Goal: Task Accomplishment & Management: Manage account settings

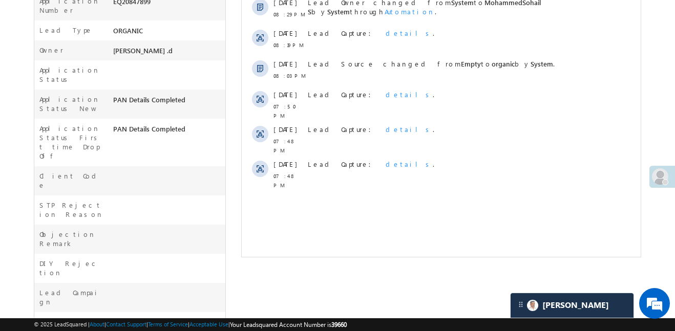
click at [661, 177] on span at bounding box center [660, 176] width 16 height 16
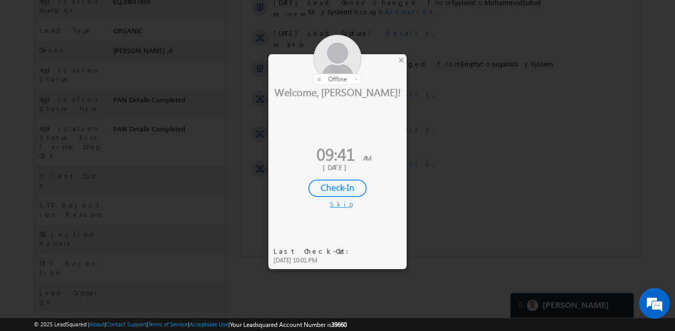
click at [324, 192] on div "Check-In" at bounding box center [337, 188] width 58 height 17
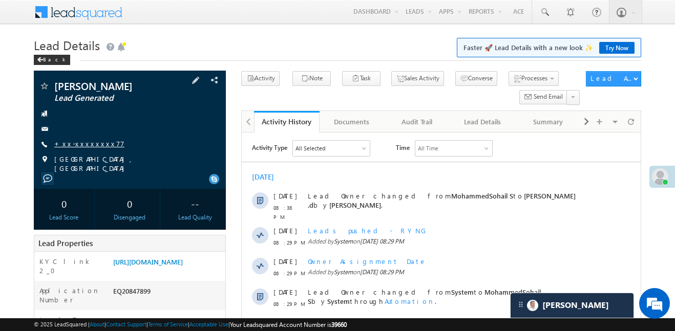
click at [80, 144] on link "+xx-xxxxxxxx77" at bounding box center [89, 143] width 70 height 9
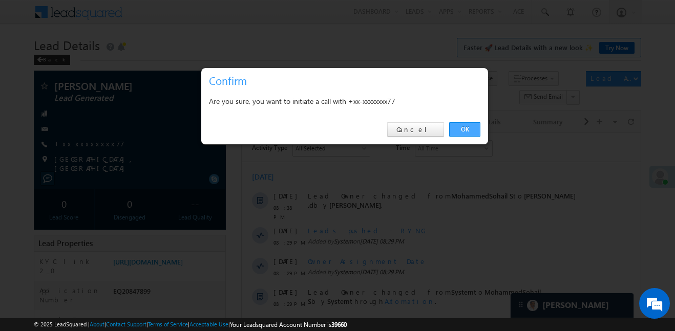
click at [467, 126] on link "OK" at bounding box center [464, 129] width 31 height 14
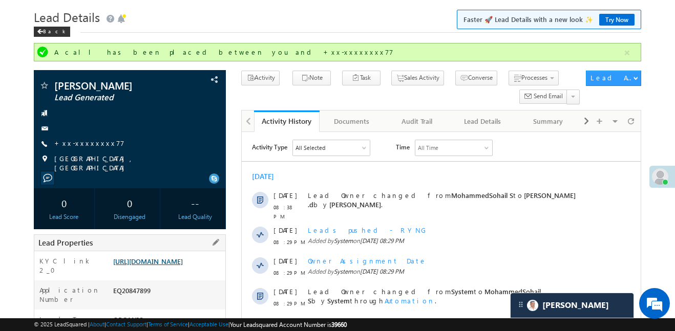
scroll to position [35, 0]
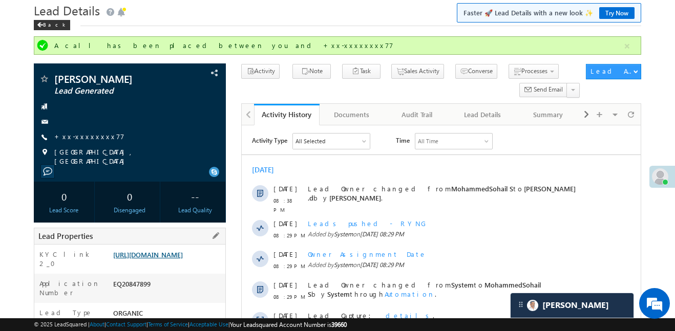
click at [183, 259] on link "https://angelbroking1-pk3em7sa.customui-test.leadsquared.com?leadId=f2c9f495-99…" at bounding box center [148, 254] width 70 height 9
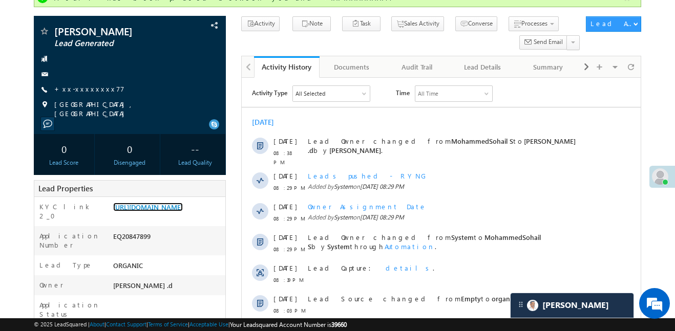
scroll to position [0, 0]
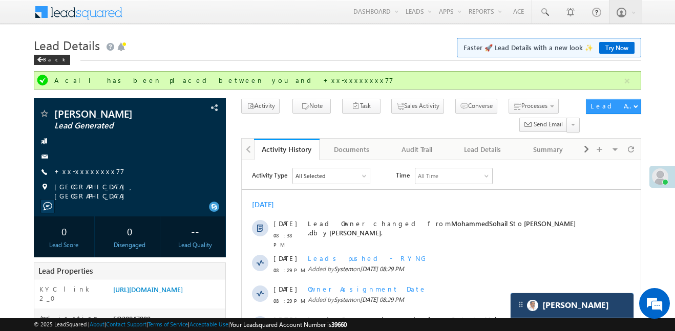
click at [602, 308] on div "[PERSON_NAME]" at bounding box center [572, 305] width 123 height 25
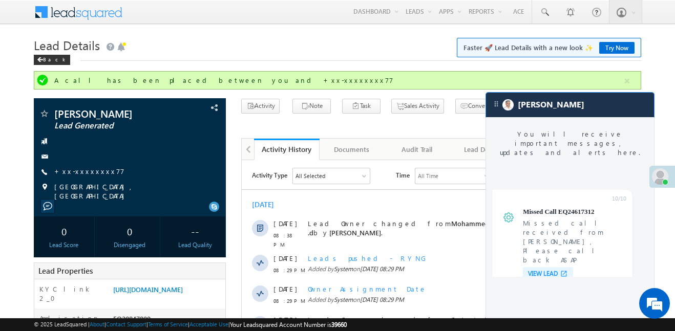
scroll to position [3941, 0]
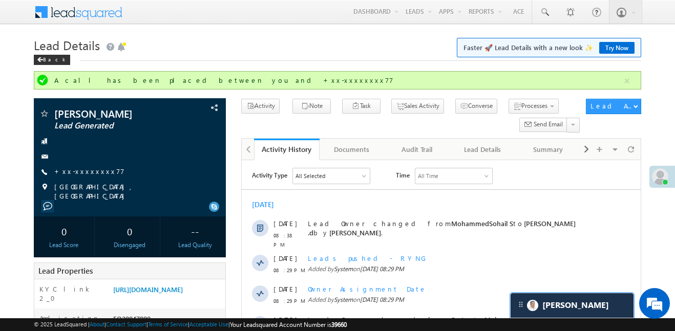
scroll to position [4101, 0]
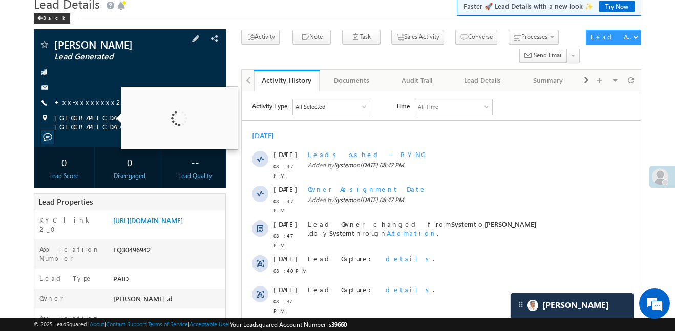
click at [88, 119] on span "Kolkata, West Bengal" at bounding box center [131, 122] width 155 height 18
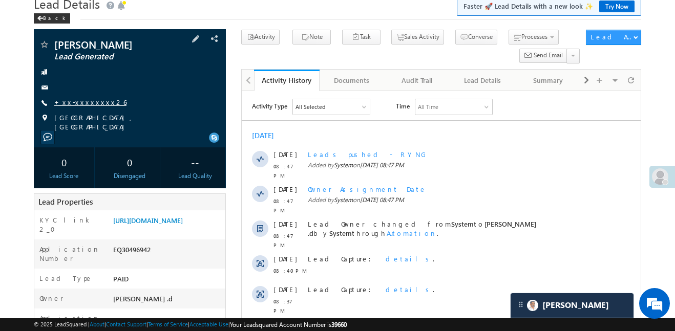
click at [74, 103] on link "+xx-xxxxxxxx26" at bounding box center [90, 102] width 72 height 9
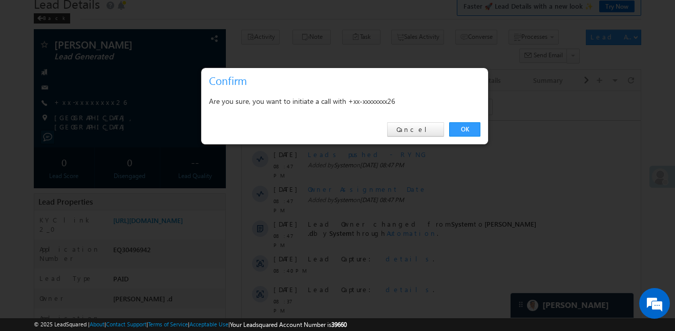
click at [469, 121] on div "OK Cancel" at bounding box center [344, 129] width 287 height 29
click at [482, 141] on div "OK Cancel" at bounding box center [344, 129] width 287 height 29
click at [467, 129] on link "OK" at bounding box center [464, 129] width 31 height 14
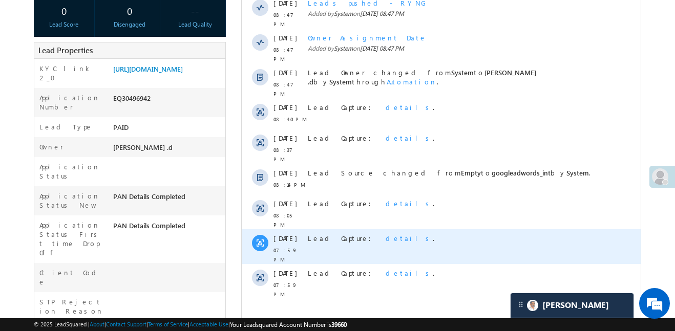
scroll to position [230, 0]
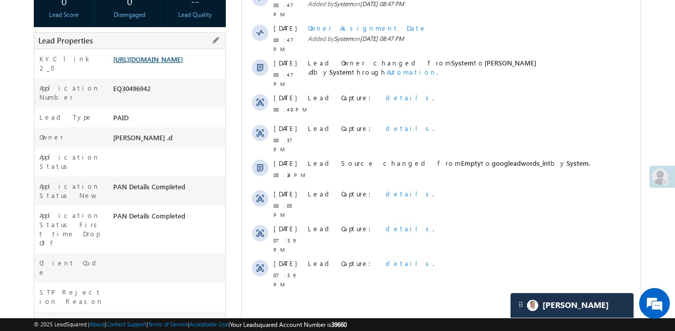
click at [183, 62] on link "https://angelbroking1-pk3em7sa.customui-test.leadsquared.com?leadId=51df21f2-ac…" at bounding box center [148, 59] width 70 height 9
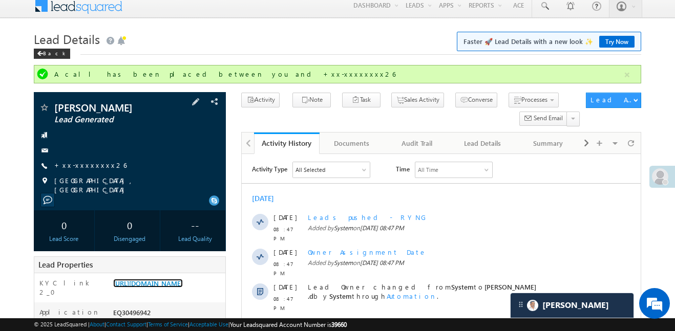
scroll to position [0, 0]
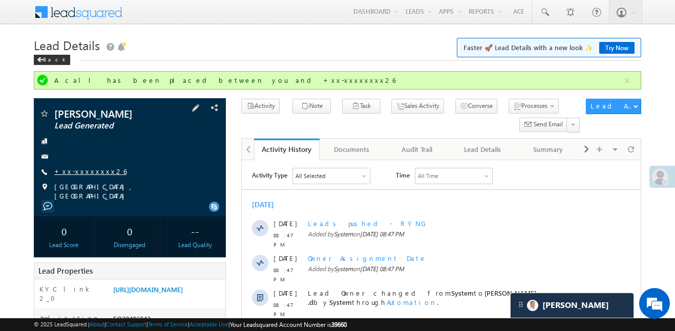
click at [95, 171] on link "+xx-xxxxxxxx26" at bounding box center [90, 171] width 72 height 9
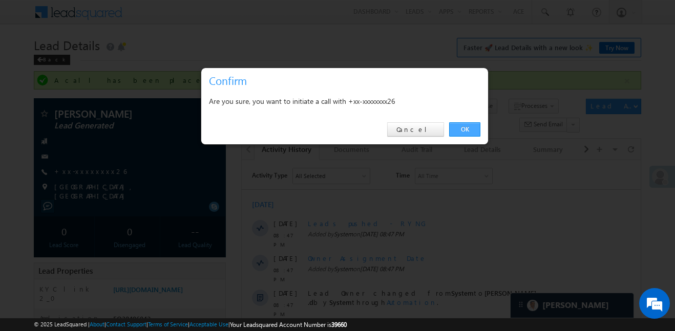
click at [473, 124] on link "OK" at bounding box center [464, 129] width 31 height 14
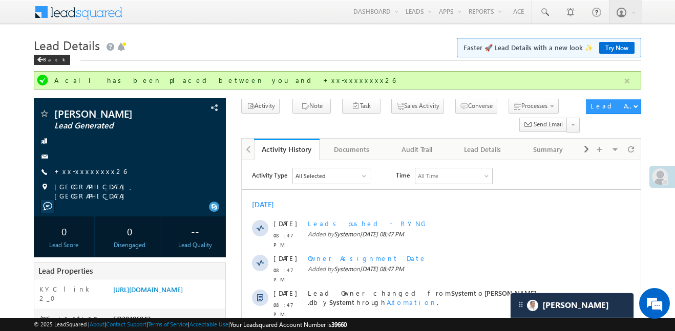
click at [630, 87] on button "button" at bounding box center [627, 81] width 13 height 13
click at [92, 178] on div "santanu mandal Lead Generated +xx-xxxxxxxx26" at bounding box center [130, 155] width 182 height 92
click at [90, 178] on div "santanu mandal Lead Generated +xx-xxxxxxxx26" at bounding box center [130, 155] width 182 height 92
click at [78, 176] on span "+xx-xxxxxxxx26" at bounding box center [90, 172] width 72 height 10
click at [71, 171] on link "+xx-xxxxxxxx26" at bounding box center [90, 171] width 72 height 9
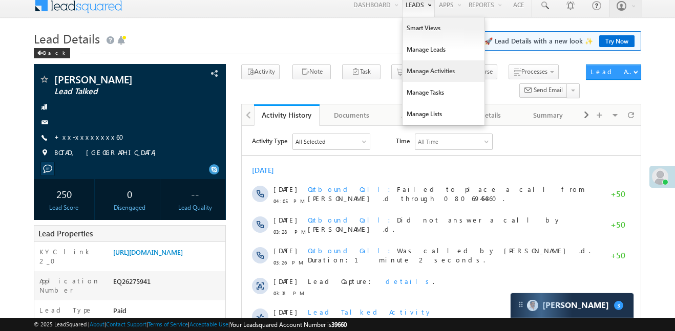
scroll to position [7, 0]
click at [416, 30] on link "Smart Views" at bounding box center [443, 28] width 82 height 22
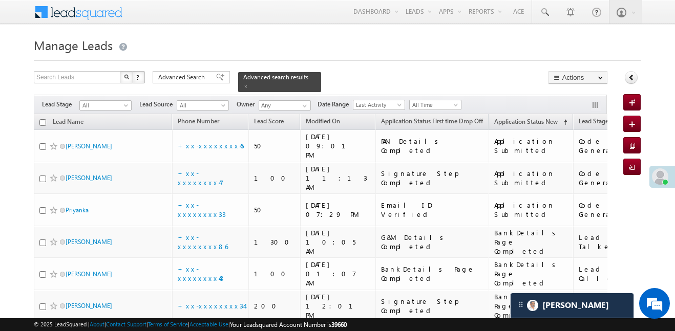
click at [112, 101] on span "All" at bounding box center [104, 105] width 49 height 9
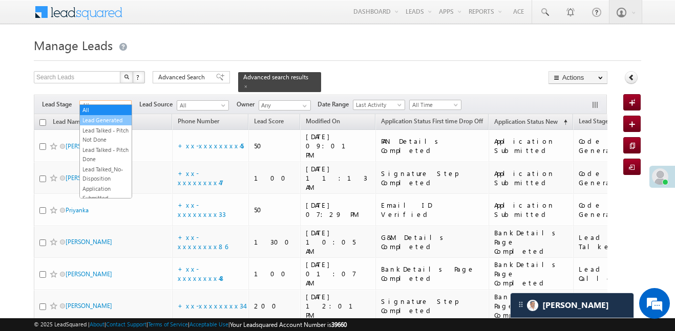
click at [116, 120] on link "Lead Generated" at bounding box center [106, 120] width 52 height 9
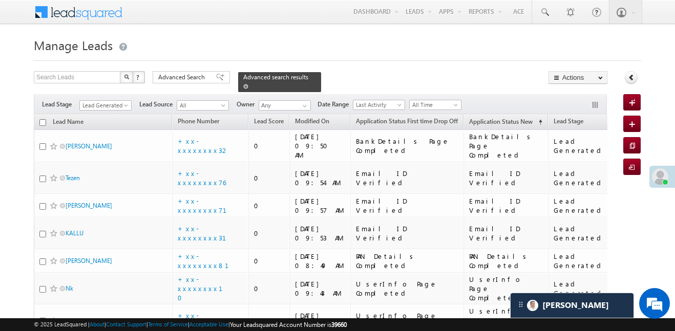
click at [295, 75] on div "Advanced search results" at bounding box center [279, 82] width 83 height 20
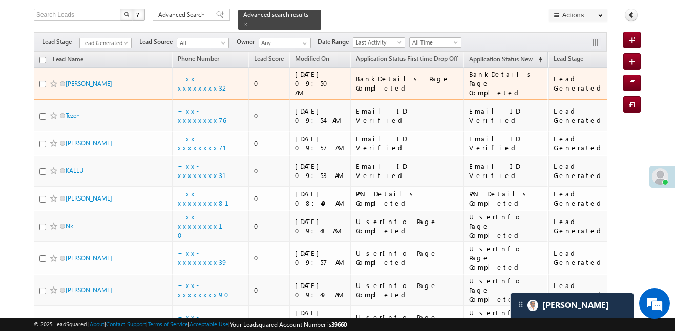
scroll to position [64, 0]
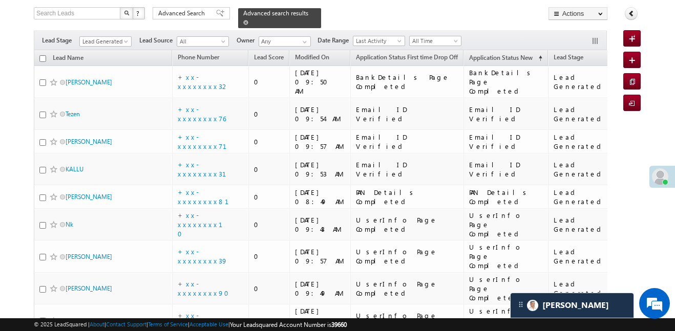
click at [248, 20] on span at bounding box center [245, 22] width 5 height 5
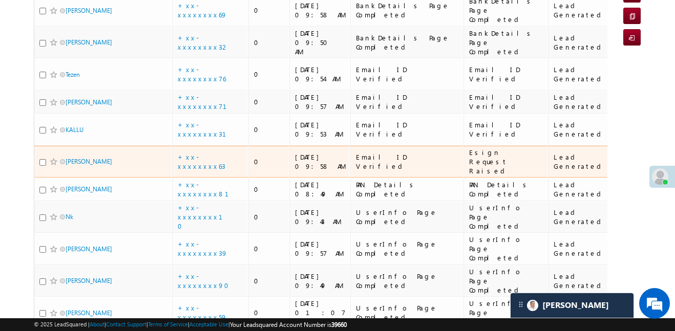
scroll to position [131, 0]
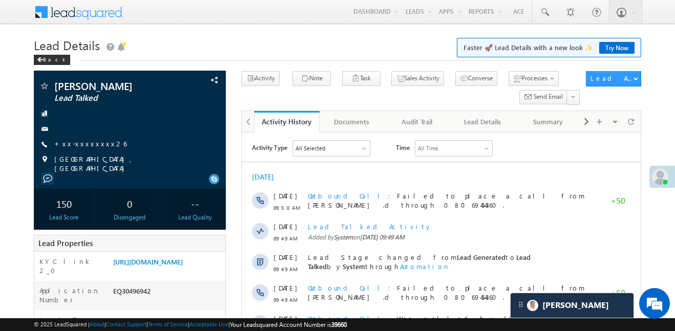
scroll to position [4995, 0]
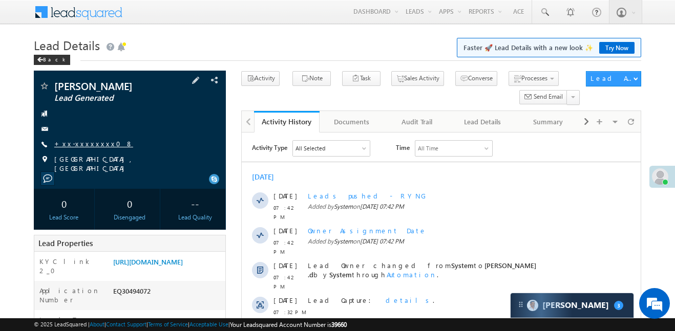
click at [88, 143] on link "+xx-xxxxxxxx08" at bounding box center [93, 143] width 79 height 9
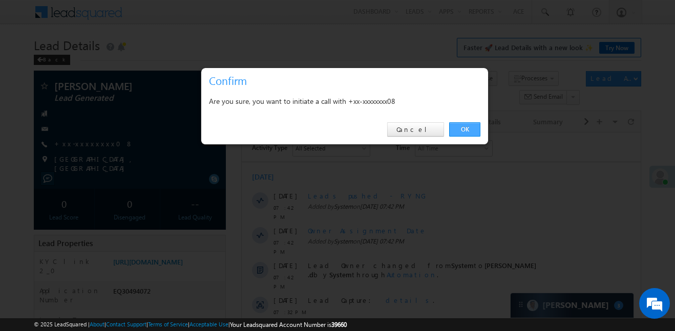
click at [473, 126] on link "OK" at bounding box center [464, 129] width 31 height 14
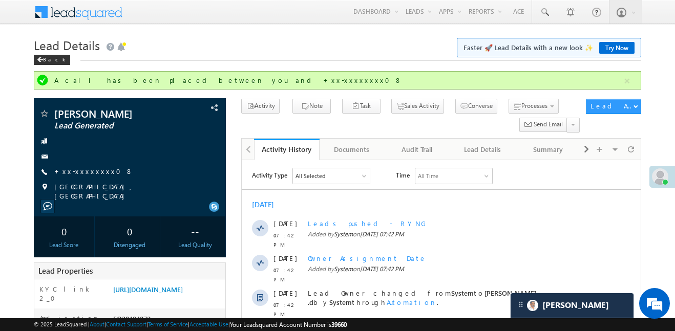
scroll to position [4995, 0]
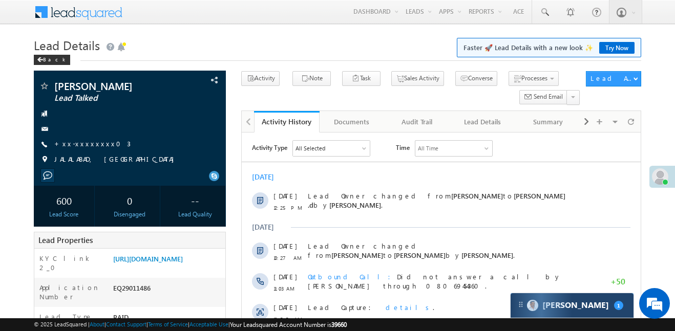
click at [530, 303] on img at bounding box center [532, 305] width 11 height 11
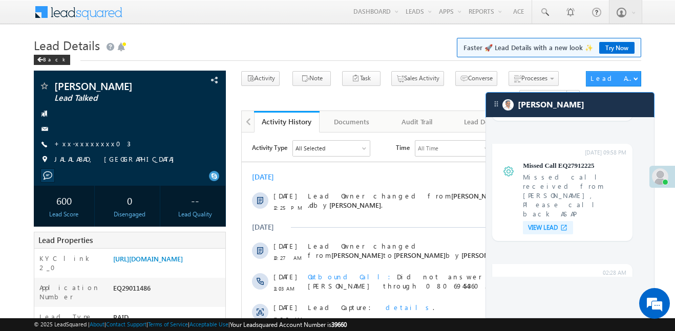
scroll to position [4034, 0]
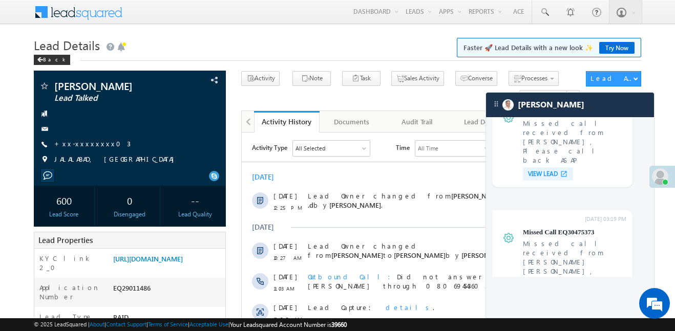
click at [315, 40] on h1 "Lead Details Faster 🚀 Lead Details with a new look ✨ Try Now" at bounding box center [337, 44] width 607 height 20
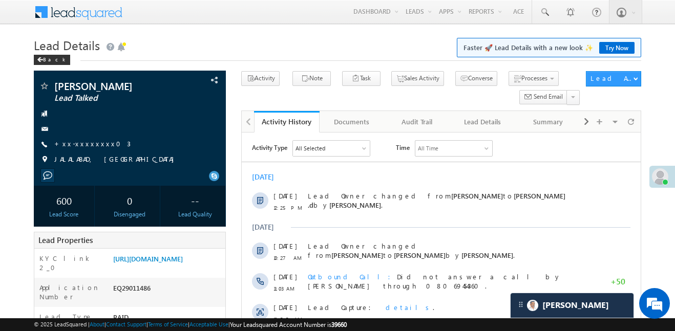
scroll to position [4101, 0]
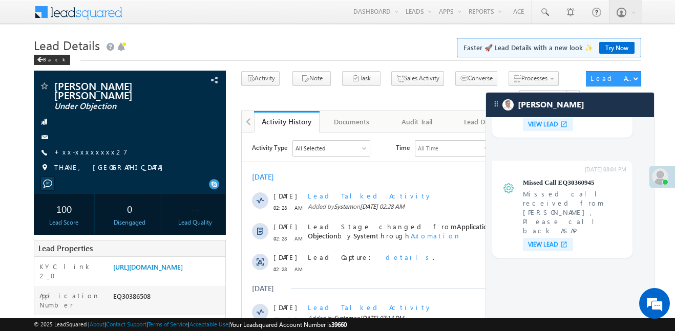
scroll to position [3572, 0]
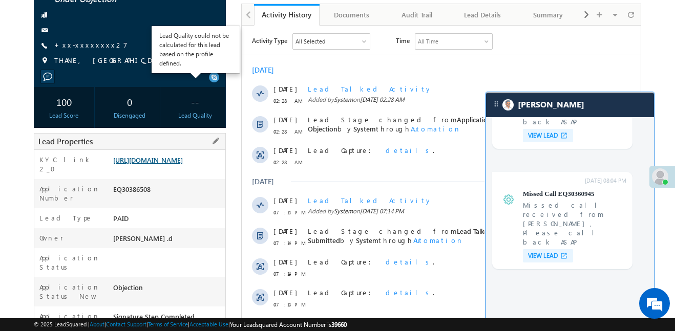
scroll to position [116, 0]
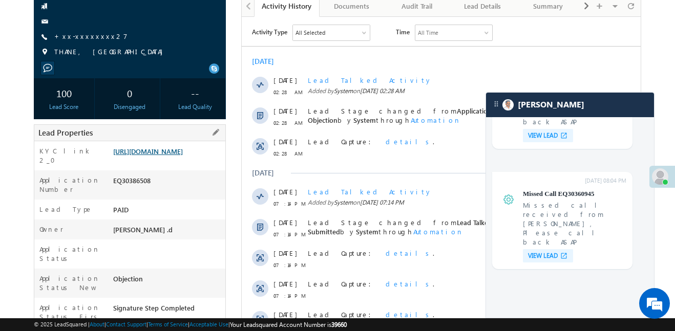
click at [173, 151] on link "https://angelbroking1-pk3em7sa.customui-test.leadsquared.com?leadId=723d59f0-e6…" at bounding box center [148, 151] width 70 height 9
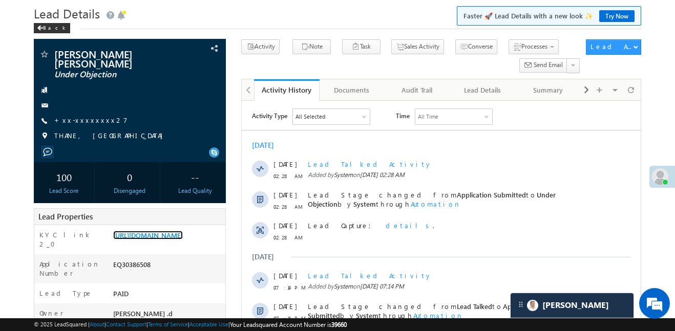
scroll to position [19, 0]
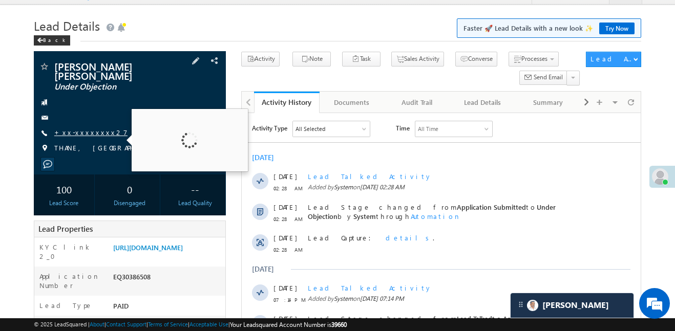
click at [90, 128] on link "+xx-xxxxxxxx27" at bounding box center [90, 132] width 73 height 9
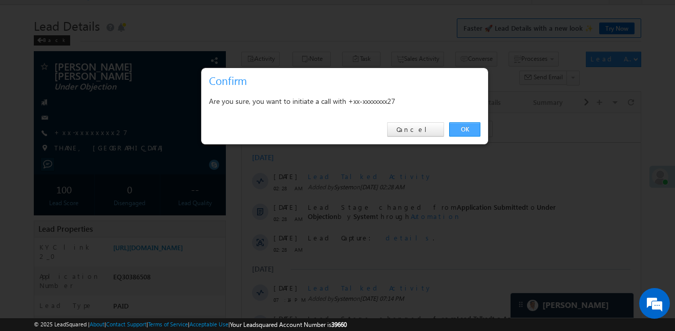
drag, startPoint x: 465, startPoint y: 129, endPoint x: 310, endPoint y: 166, distance: 160.0
click at [465, 129] on link "OK" at bounding box center [464, 129] width 31 height 14
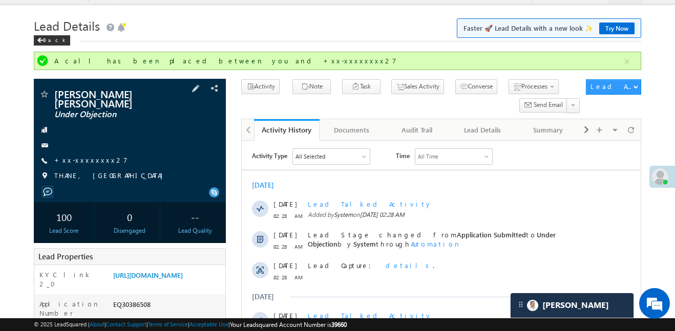
click at [92, 158] on div "Shantanu anil chavan Under Objection +xx-xxxxxxxx27" at bounding box center [130, 137] width 182 height 97
click at [88, 156] on span "+xx-xxxxxxxx27" at bounding box center [90, 161] width 73 height 10
click at [86, 156] on link "+xx-xxxxxxxx27" at bounding box center [90, 160] width 73 height 9
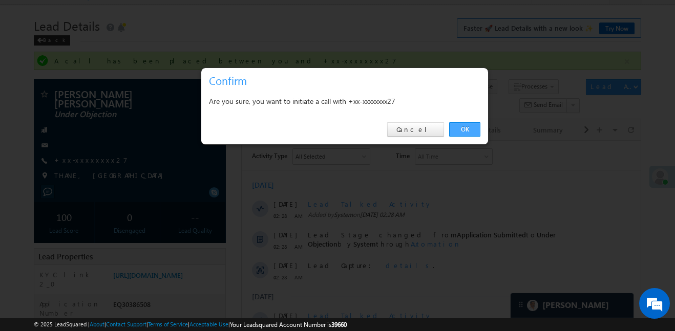
click at [473, 130] on link "OK" at bounding box center [464, 129] width 31 height 14
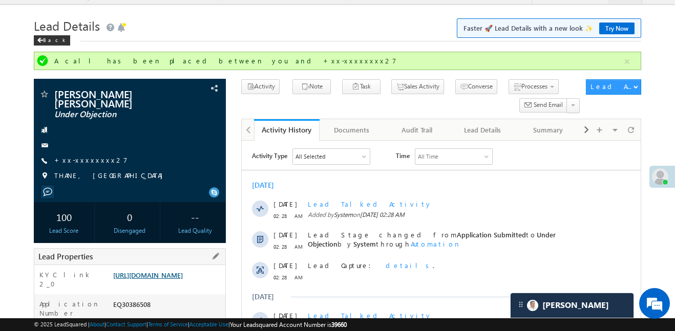
click at [183, 279] on link "https://angelbroking1-pk3em7sa.customui-test.leadsquared.com?leadId=723d59f0-e6…" at bounding box center [148, 275] width 70 height 9
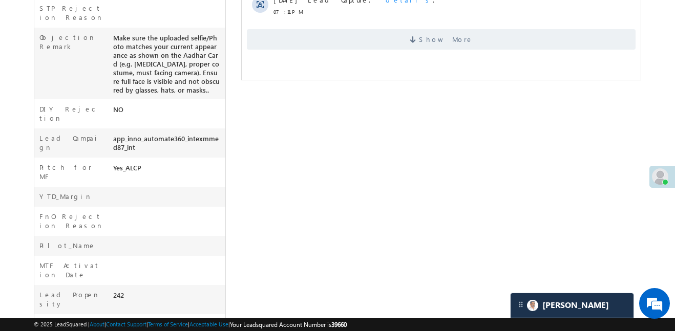
scroll to position [4995, 0]
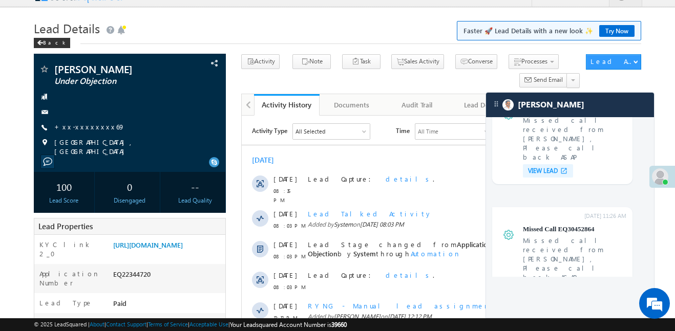
scroll to position [5, 0]
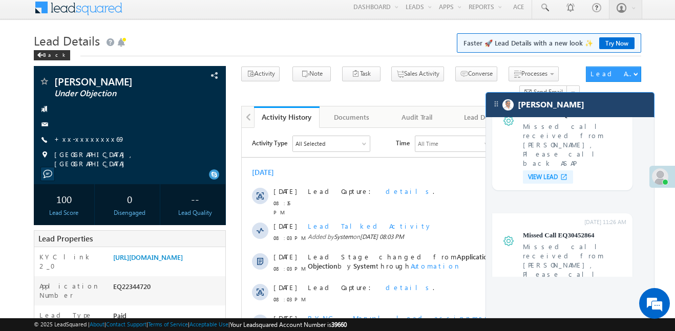
click at [564, 104] on div "[PERSON_NAME]" at bounding box center [570, 105] width 168 height 25
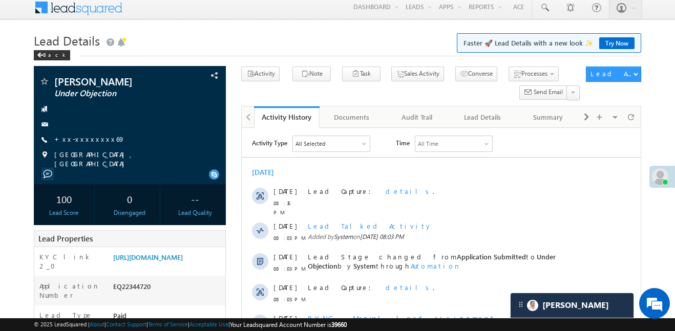
scroll to position [0, 0]
click at [183, 262] on link "https://angelbroking1-pk3em7sa.customui-test.leadsquared.com?leadId=e81184b6-fe…" at bounding box center [148, 257] width 70 height 9
click at [78, 143] on link "+xx-xxxxxxxx69" at bounding box center [89, 139] width 71 height 9
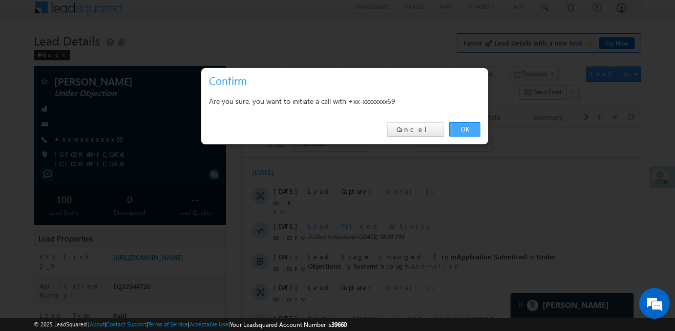
click at [460, 128] on link "OK" at bounding box center [464, 129] width 31 height 14
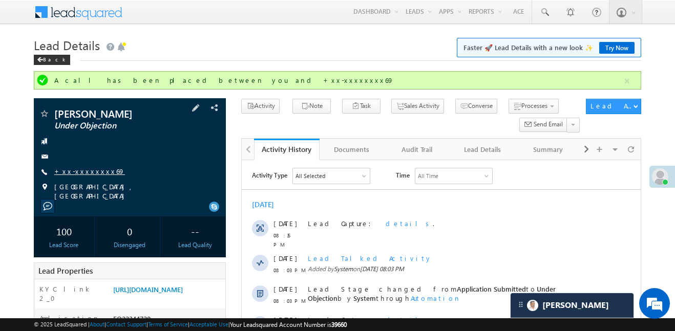
click at [70, 174] on link "+xx-xxxxxxxx69" at bounding box center [89, 171] width 71 height 9
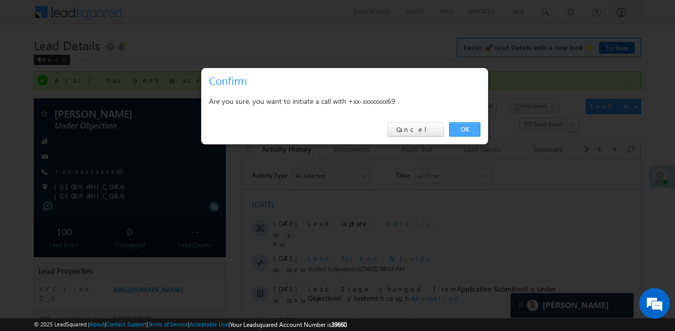
click at [461, 123] on link "OK" at bounding box center [464, 129] width 31 height 14
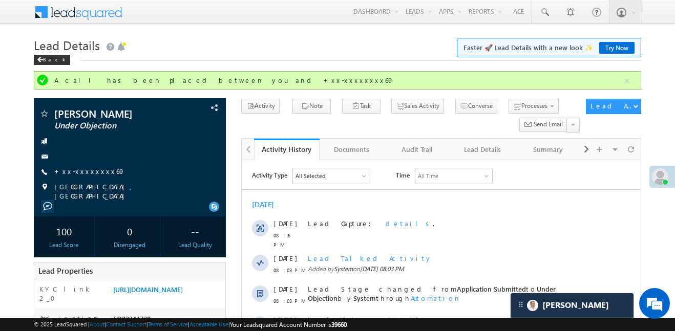
scroll to position [4995, 0]
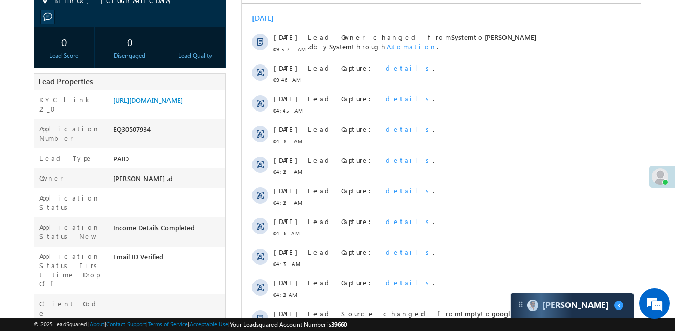
scroll to position [160, 0]
click at [171, 103] on link "[URL][DOMAIN_NAME]" at bounding box center [148, 99] width 70 height 9
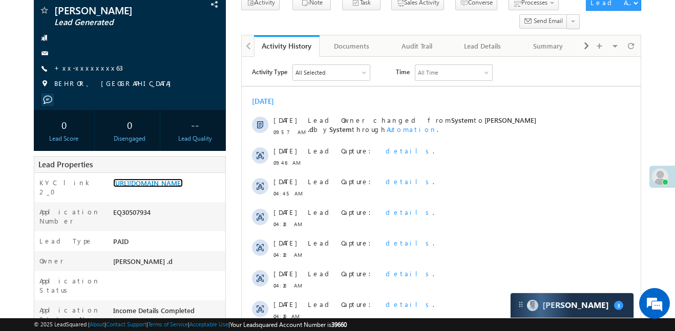
scroll to position [62, 0]
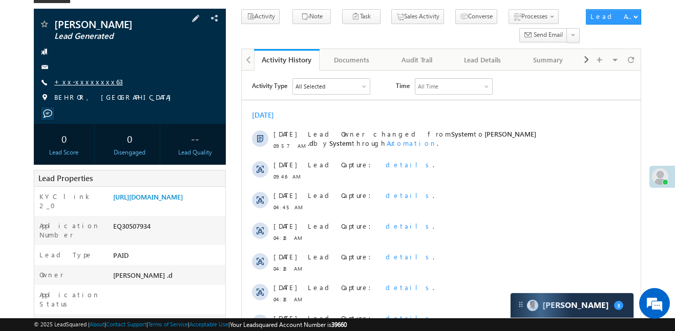
click at [91, 82] on link "+xx-xxxxxxxx63" at bounding box center [88, 81] width 69 height 9
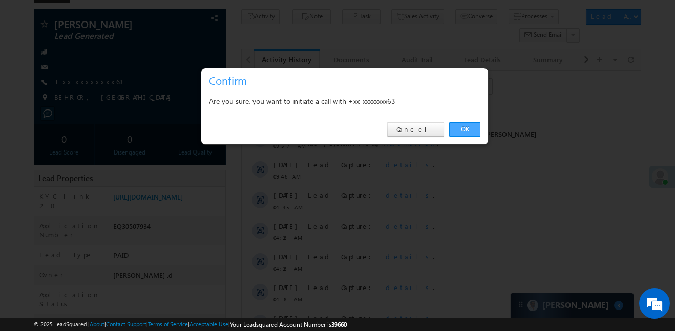
scroll to position [0, 0]
click at [407, 131] on link "Cancel" at bounding box center [415, 129] width 57 height 14
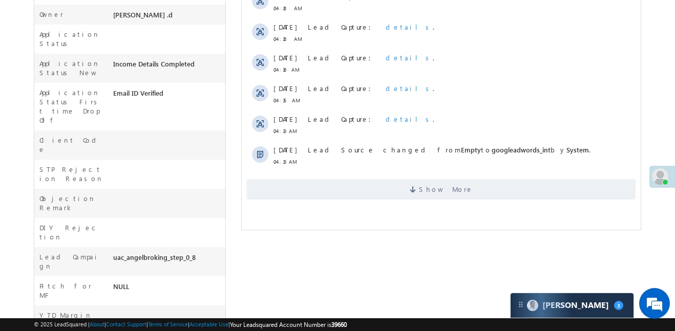
scroll to position [432, 0]
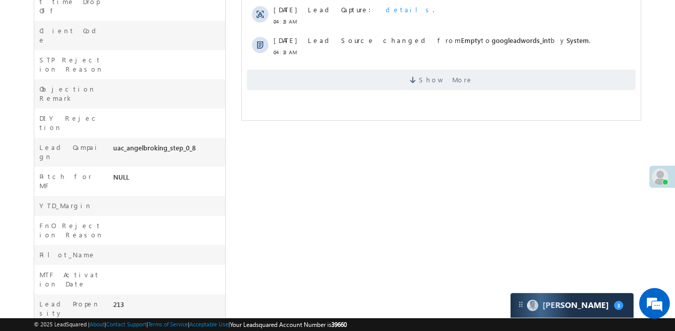
click at [408, 63] on div "Show More" at bounding box center [441, 76] width 399 height 28
click at [413, 78] on span "Show More" at bounding box center [441, 80] width 389 height 20
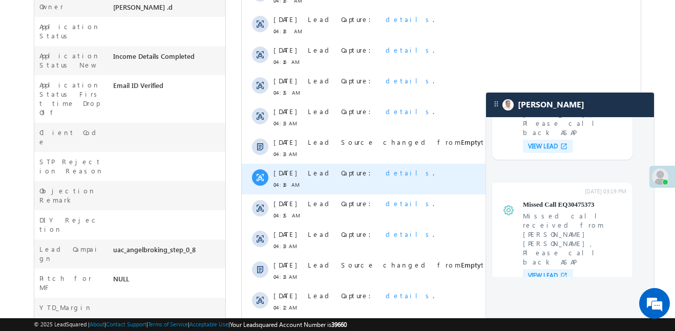
scroll to position [329, 0]
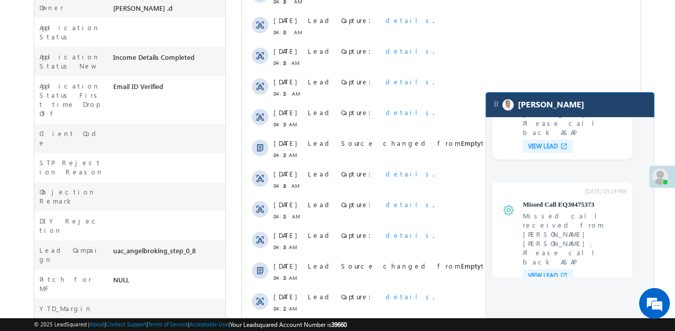
click at [587, 102] on div "[PERSON_NAME]" at bounding box center [570, 105] width 168 height 25
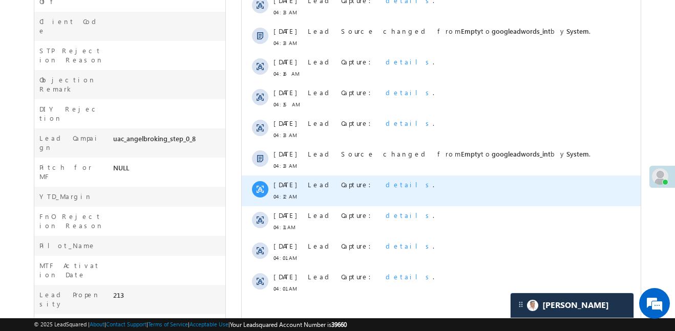
scroll to position [448, 0]
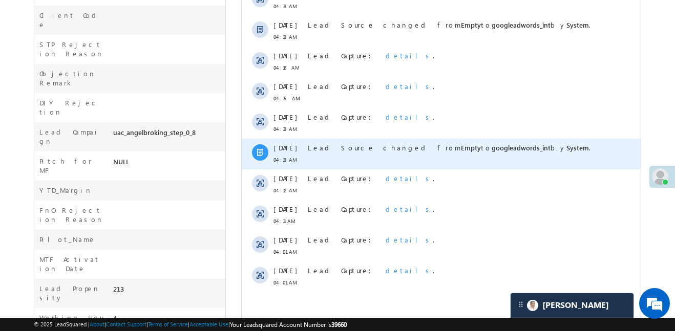
click at [566, 148] on span "System" at bounding box center [577, 147] width 23 height 9
click at [431, 154] on div "Lead Source changed from Empty to googleadwords_int by System ." at bounding box center [453, 154] width 291 height 31
click at [430, 153] on div "Lead Source changed from Empty to googleadwords_int by System ." at bounding box center [453, 154] width 291 height 31
click at [429, 153] on div "Lead Source changed from Empty to googleadwords_int by System ." at bounding box center [453, 154] width 291 height 31
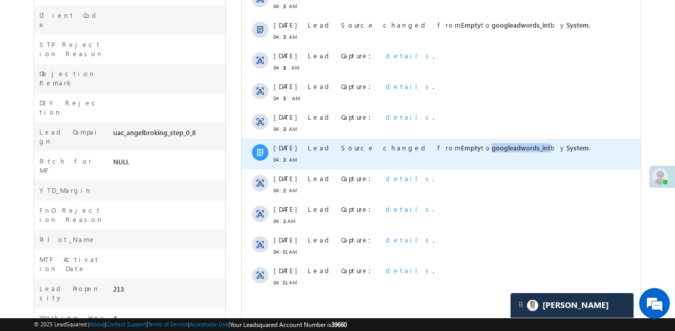
click at [429, 153] on div "Lead Source changed from Empty to googleadwords_int by System ." at bounding box center [453, 154] width 291 height 31
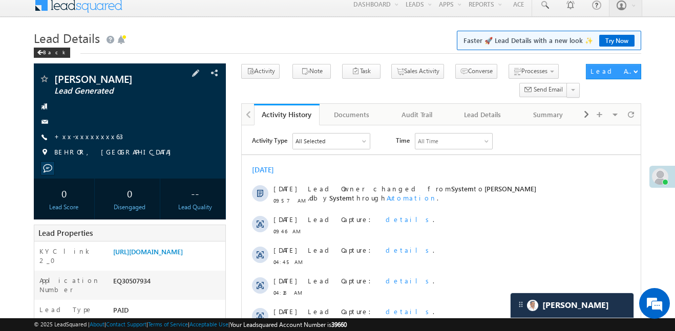
scroll to position [0, 0]
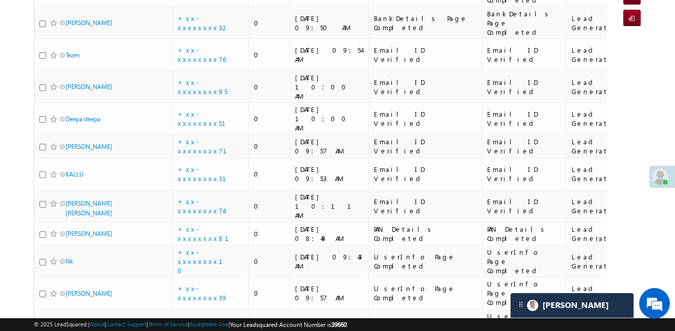
scroll to position [139, 0]
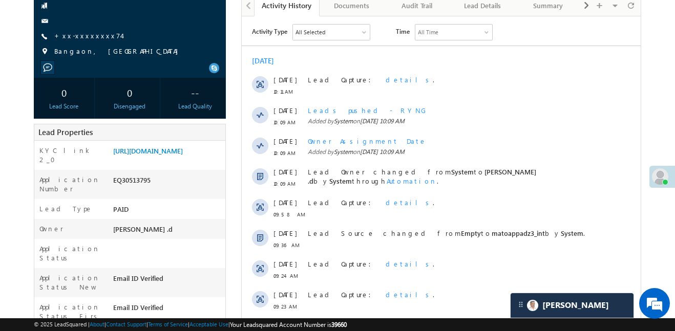
scroll to position [41, 0]
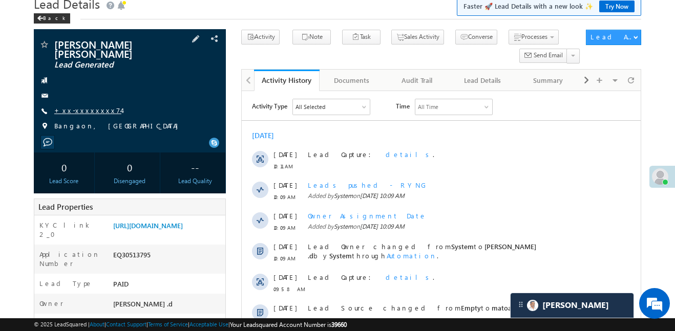
click at [83, 106] on link "+xx-xxxxxxxx74" at bounding box center [87, 110] width 67 height 9
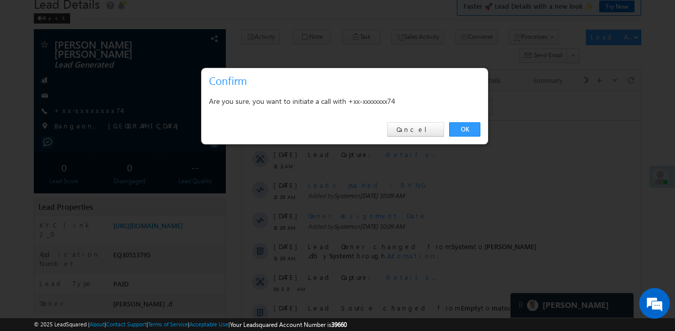
click at [464, 124] on link "OK" at bounding box center [464, 129] width 31 height 14
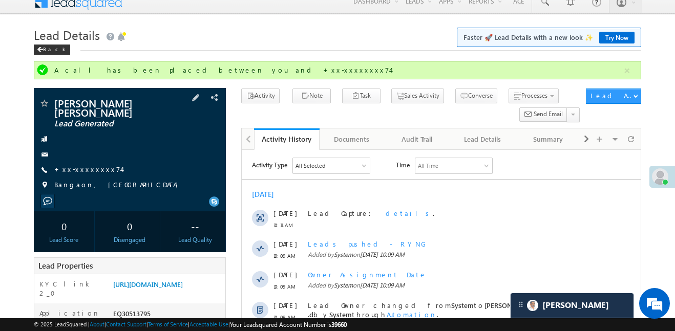
scroll to position [7, 0]
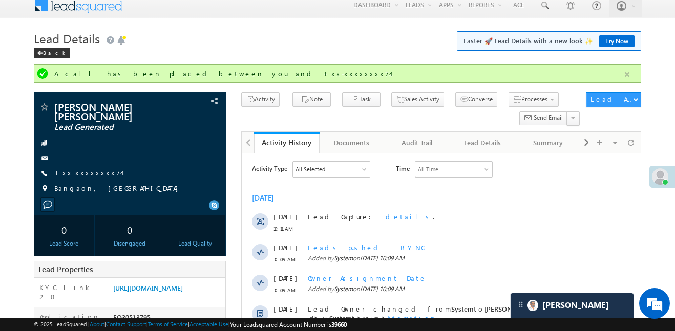
click at [631, 74] on button "button" at bounding box center [627, 74] width 13 height 13
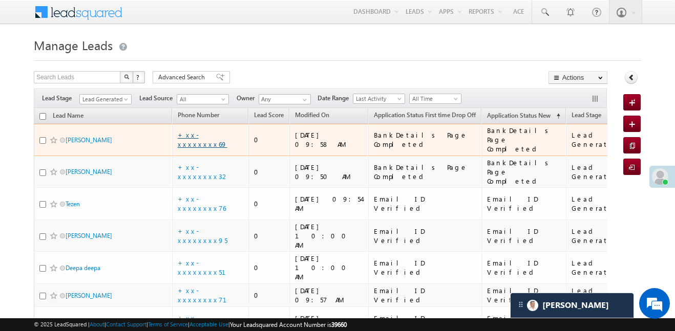
click at [198, 137] on link "+xx-xxxxxxxx69" at bounding box center [203, 140] width 50 height 18
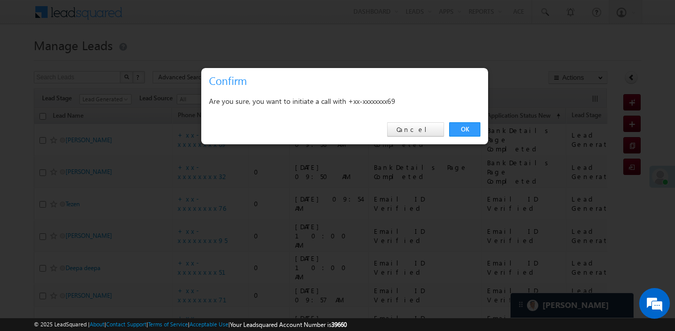
click at [455, 139] on div "OK Cancel" at bounding box center [344, 129] width 287 height 29
click at [461, 132] on link "OK" at bounding box center [464, 129] width 31 height 14
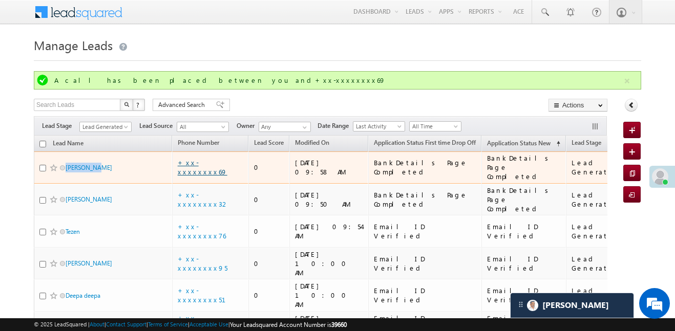
click at [211, 163] on link "+xx-xxxxxxxx69" at bounding box center [203, 167] width 50 height 18
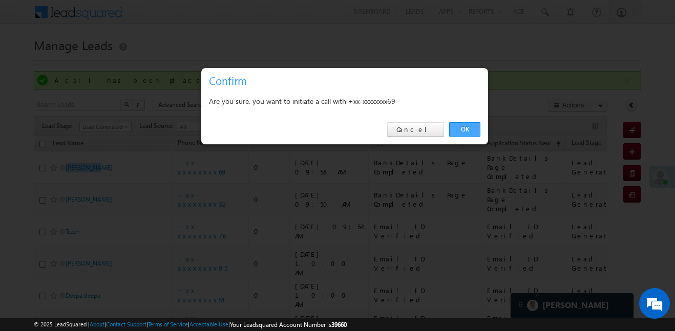
click at [471, 133] on link "OK" at bounding box center [464, 129] width 31 height 14
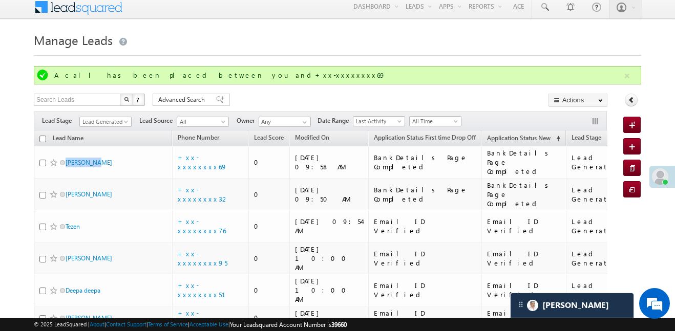
scroll to position [11, 0]
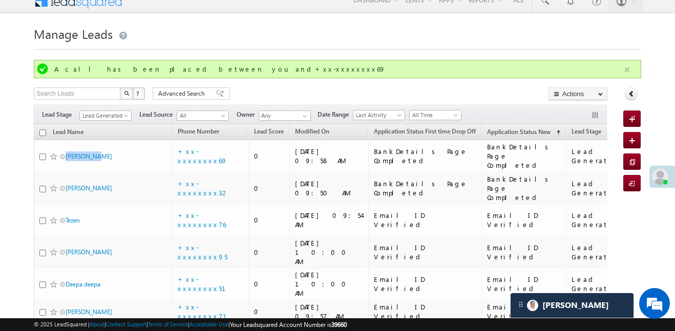
click at [631, 71] on button "button" at bounding box center [627, 69] width 13 height 13
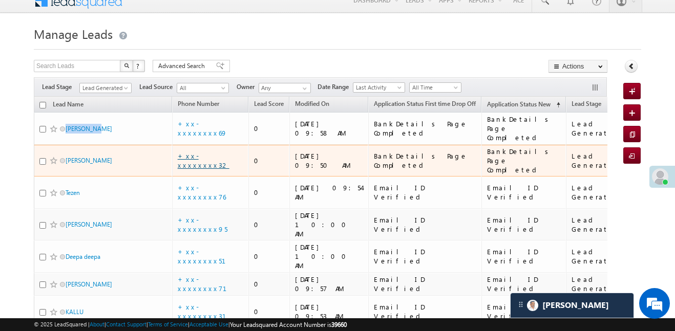
click at [193, 152] on link "+xx-xxxxxxxx32" at bounding box center [204, 161] width 52 height 18
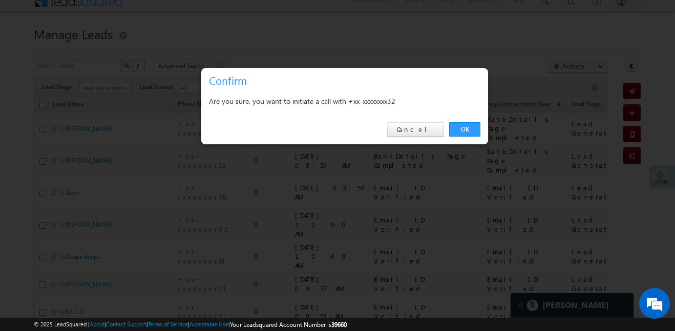
click at [464, 121] on div "OK Cancel" at bounding box center [344, 129] width 287 height 29
click at [464, 125] on link "OK" at bounding box center [464, 129] width 31 height 14
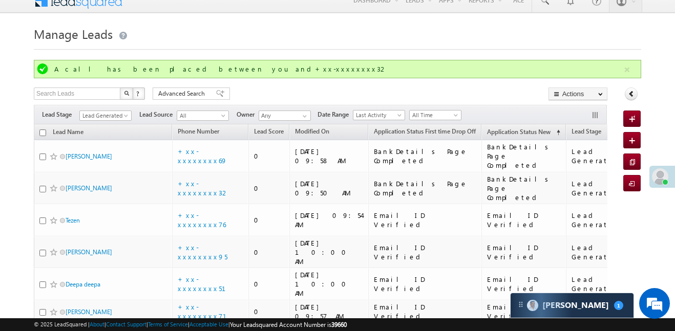
scroll to position [5004, 0]
click at [327, 30] on h1 "Manage Leads" at bounding box center [337, 33] width 607 height 20
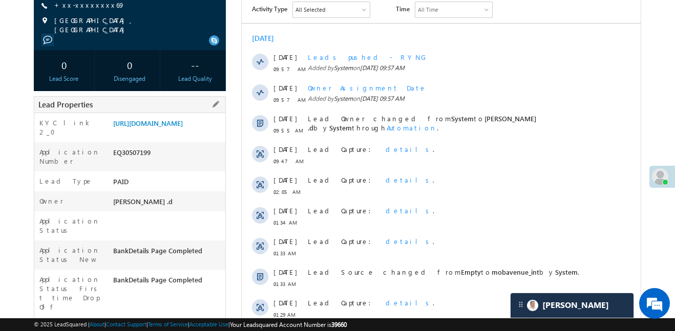
scroll to position [155, 0]
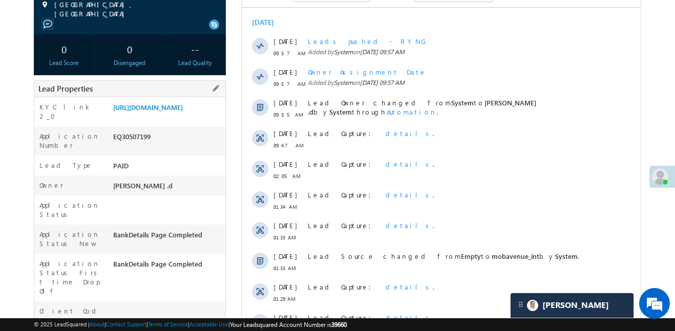
click at [161, 97] on div "KYC link 2_0 https://angelbroking1-pk3em7sa.customui-test.leadsquared.com?leadI…" at bounding box center [129, 111] width 191 height 29
click at [171, 110] on link "https://angelbroking1-pk3em7sa.customui-test.leadsquared.com?leadId=3a065940-d8…" at bounding box center [148, 107] width 70 height 9
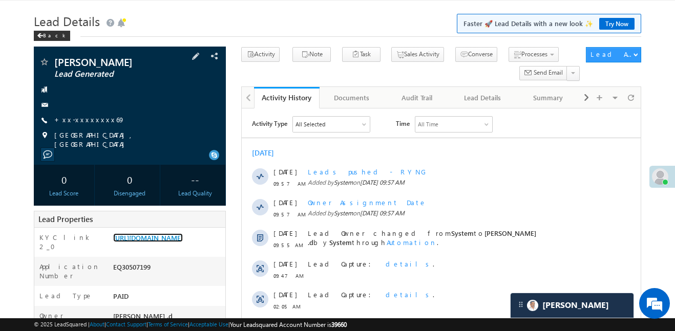
scroll to position [16, 0]
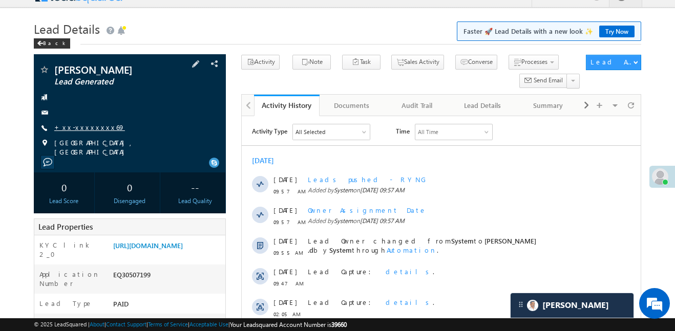
click at [80, 130] on link "+xx-xxxxxxxx69" at bounding box center [89, 127] width 71 height 9
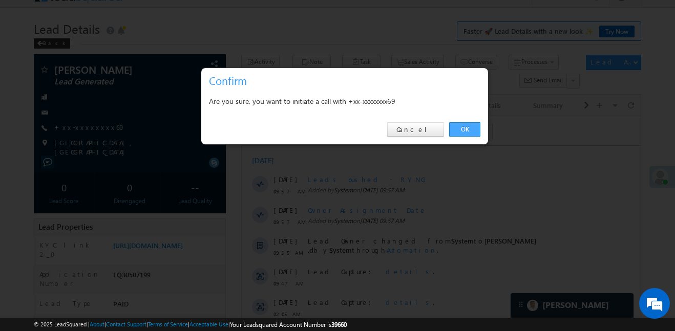
click at [468, 134] on link "OK" at bounding box center [464, 129] width 31 height 14
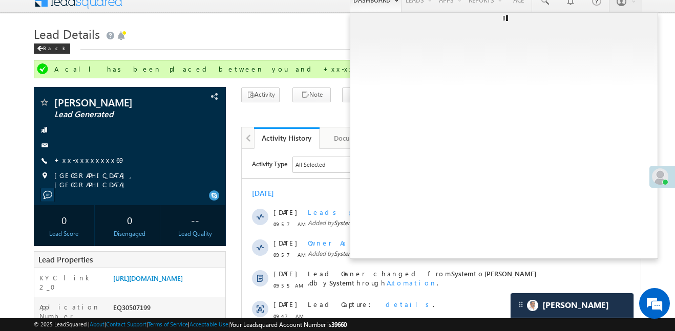
scroll to position [0, 0]
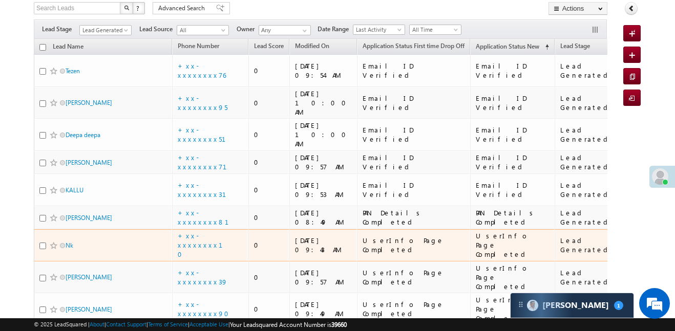
scroll to position [108, 0]
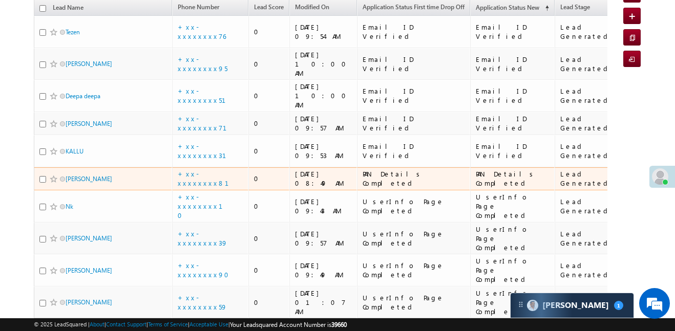
click at [203, 169] on div "+xx-xxxxxxxx81" at bounding box center [211, 178] width 67 height 18
click at [199, 169] on link "+xx-xxxxxxxx81" at bounding box center [209, 178] width 63 height 18
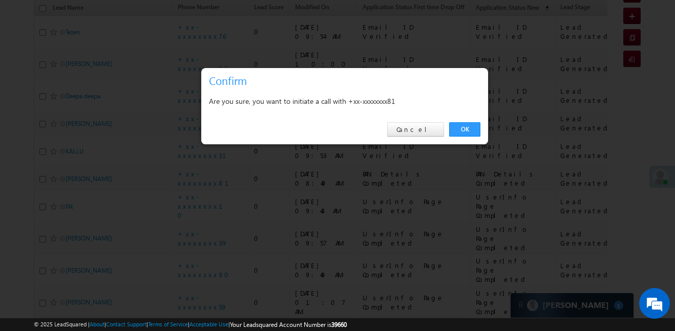
click at [461, 139] on div "OK Cancel" at bounding box center [344, 129] width 287 height 29
click at [462, 131] on link "OK" at bounding box center [464, 129] width 31 height 14
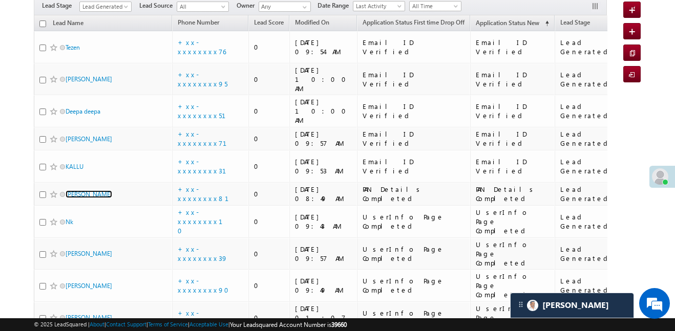
scroll to position [0, 0]
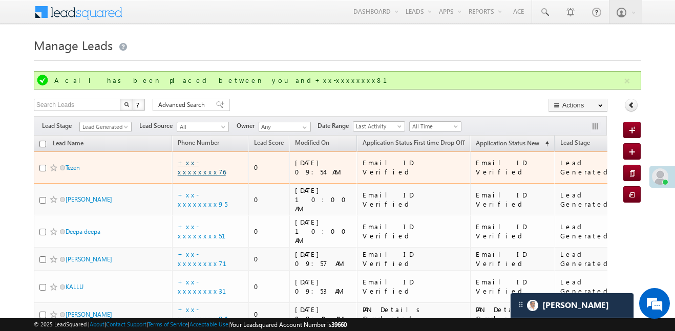
click at [211, 165] on link "+xx-xxxxxxxx76" at bounding box center [202, 167] width 48 height 18
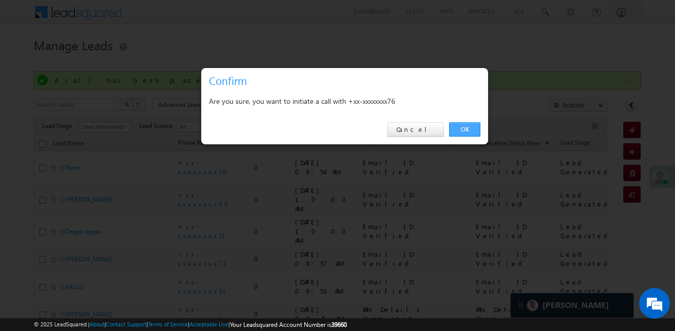
click at [470, 127] on link "OK" at bounding box center [464, 129] width 31 height 14
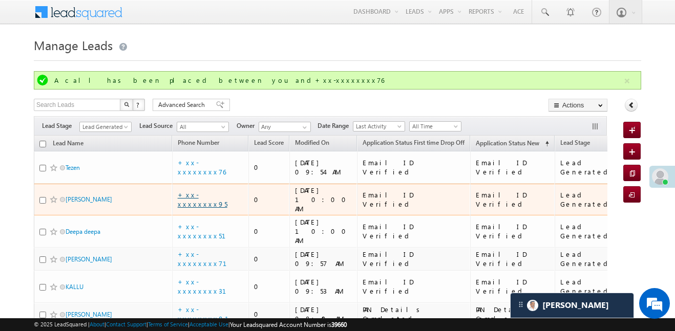
click at [207, 190] on link "+xx-xxxxxxxx95" at bounding box center [203, 199] width 50 height 18
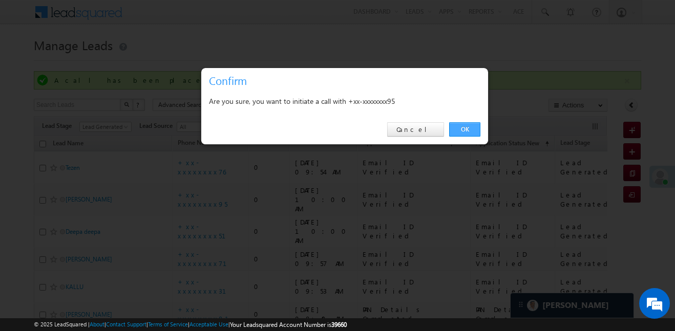
click at [475, 126] on link "OK" at bounding box center [464, 129] width 31 height 14
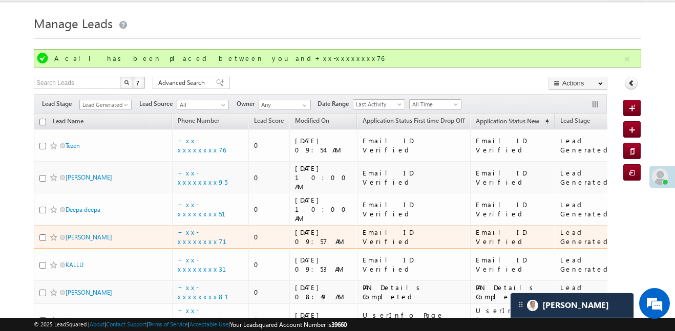
scroll to position [48, 0]
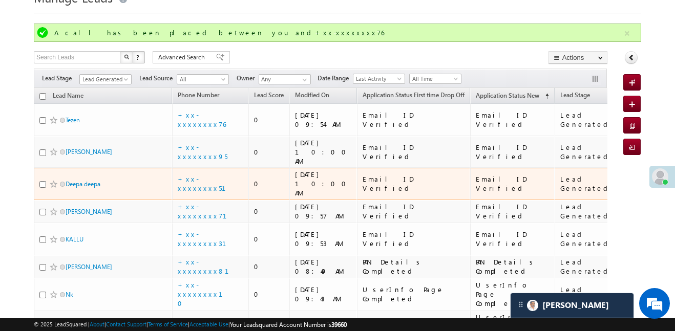
click at [202, 168] on td "+xx-xxxxxxxx51" at bounding box center [210, 184] width 77 height 32
click at [199, 175] on link "+xx-xxxxxxxx51" at bounding box center [208, 184] width 60 height 18
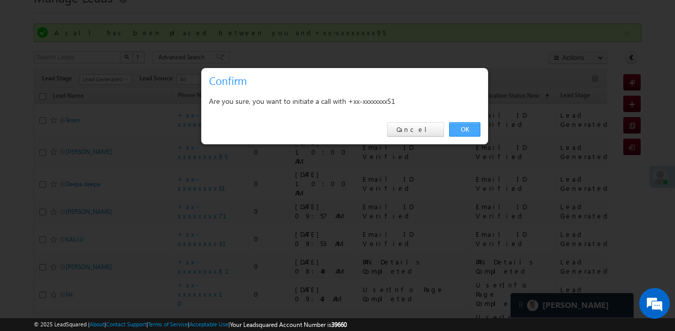
click at [468, 126] on link "OK" at bounding box center [464, 129] width 31 height 14
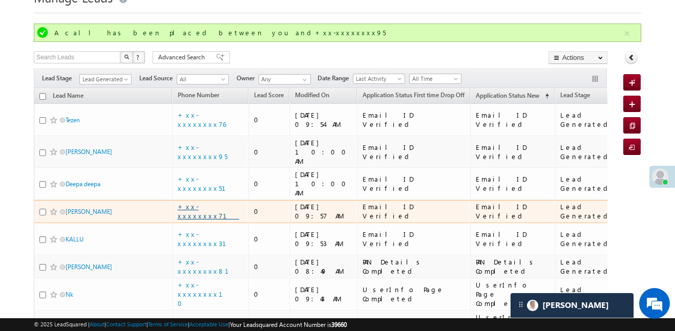
click at [202, 202] on link "+xx-xxxxxxxx71" at bounding box center [208, 211] width 61 height 18
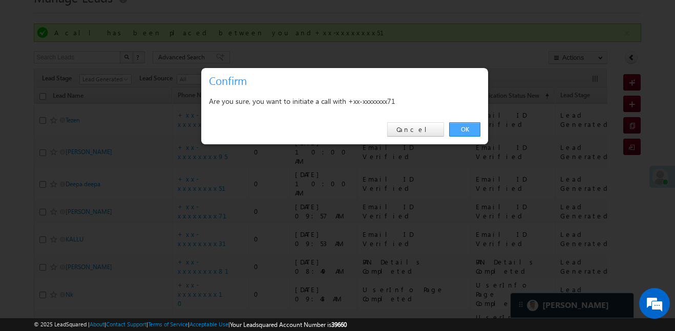
click at [459, 124] on link "OK" at bounding box center [464, 129] width 31 height 14
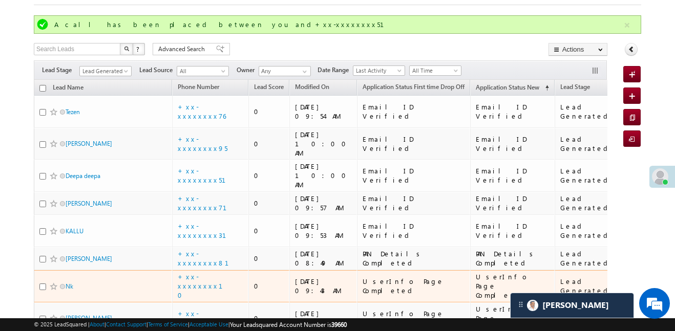
scroll to position [92, 0]
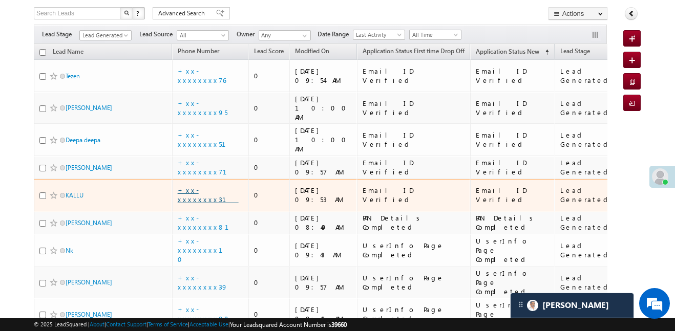
click at [211, 186] on link "+xx-xxxxxxxx31" at bounding box center [208, 195] width 61 height 18
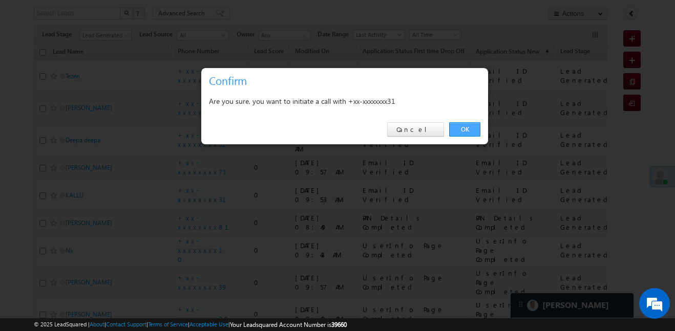
click at [471, 127] on link "OK" at bounding box center [464, 129] width 31 height 14
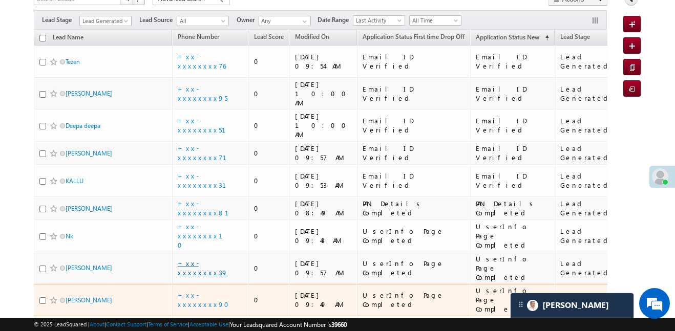
scroll to position [136, 0]
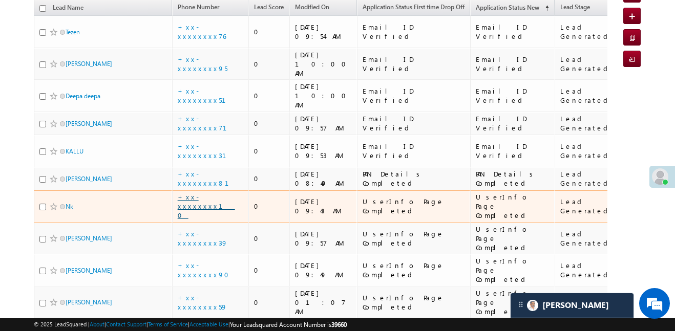
click at [214, 193] on link "+xx-xxxxxxxx10" at bounding box center [206, 206] width 57 height 27
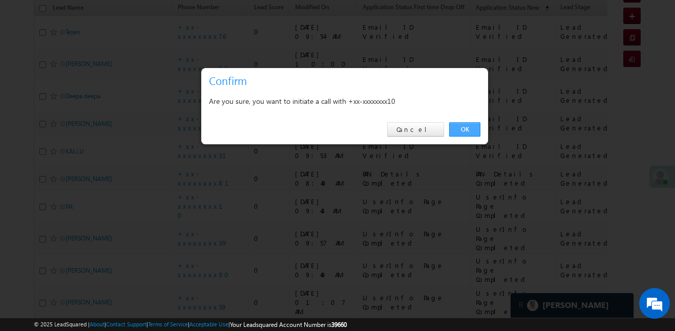
click at [456, 131] on link "OK" at bounding box center [464, 129] width 31 height 14
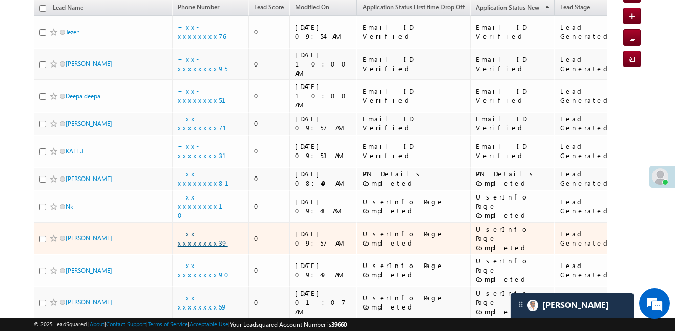
click at [193, 229] on link "+xx-xxxxxxxx39" at bounding box center [203, 238] width 50 height 18
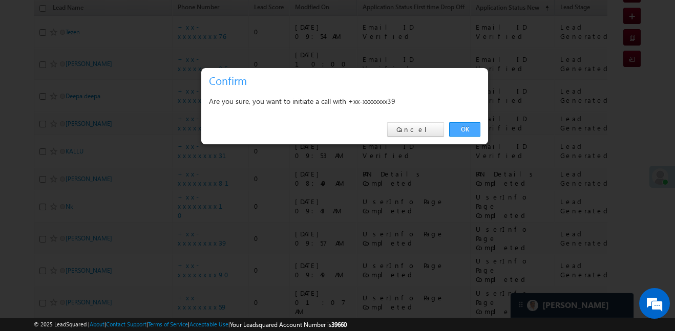
click at [458, 129] on link "OK" at bounding box center [464, 129] width 31 height 14
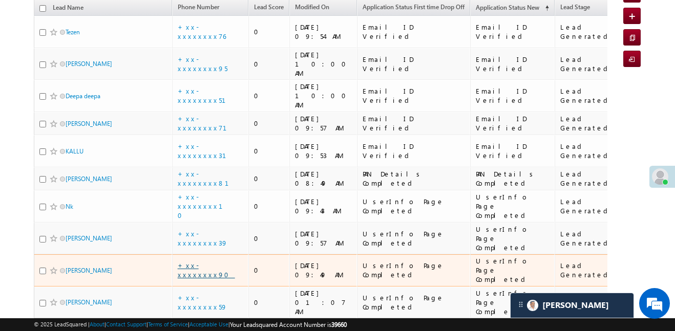
click at [211, 261] on link "+xx-xxxxxxxx90" at bounding box center [206, 270] width 57 height 18
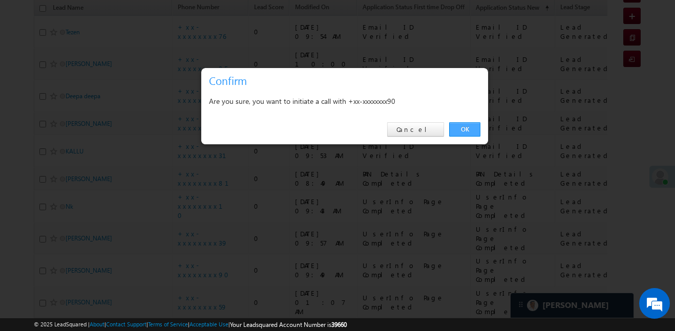
click at [470, 125] on link "OK" at bounding box center [464, 129] width 31 height 14
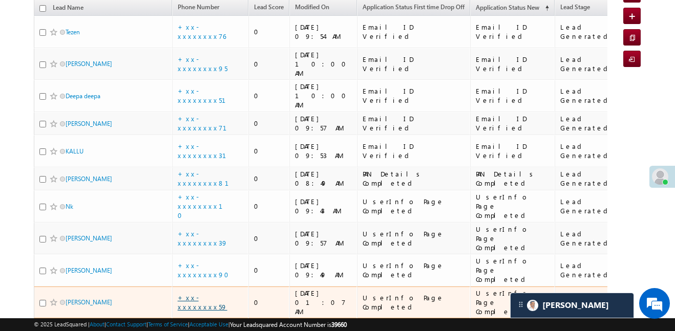
click at [209, 293] on link "+xx-xxxxxxxx59" at bounding box center [203, 302] width 50 height 18
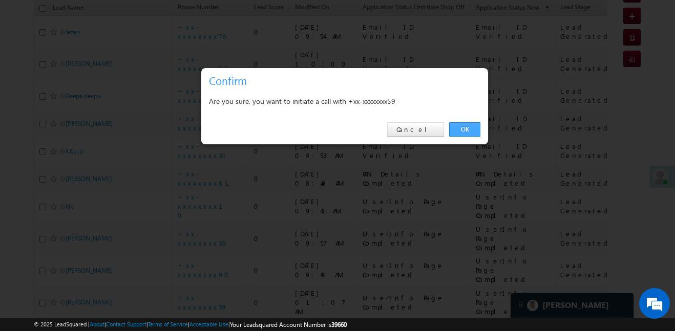
click at [470, 132] on link "OK" at bounding box center [464, 129] width 31 height 14
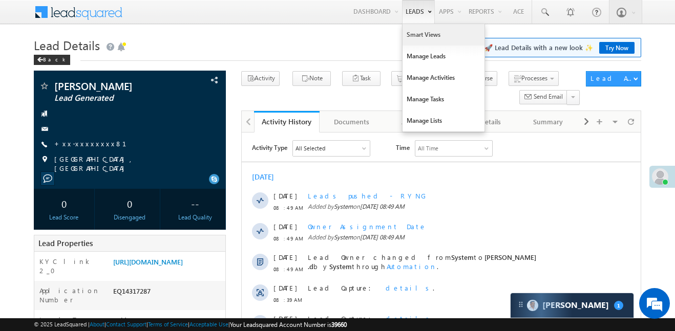
click at [408, 30] on link "Smart Views" at bounding box center [443, 35] width 82 height 22
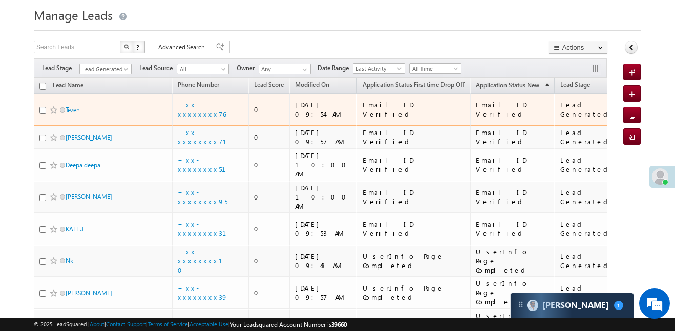
scroll to position [84, 0]
